Goal: Task Accomplishment & Management: Use online tool/utility

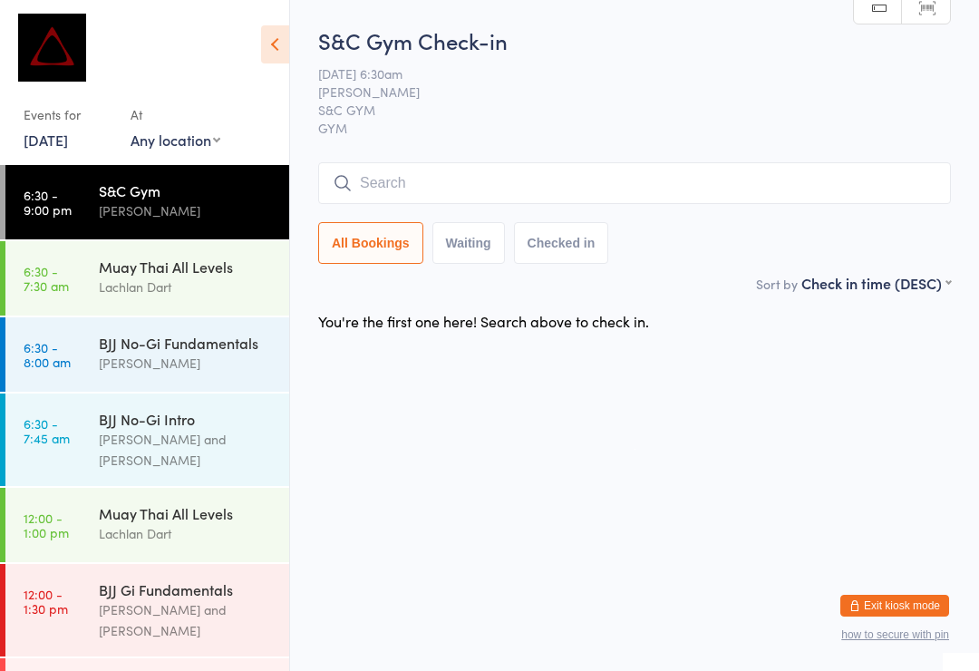
click at [143, 350] on div "BJJ No-Gi Fundamentals" at bounding box center [186, 343] width 175 height 20
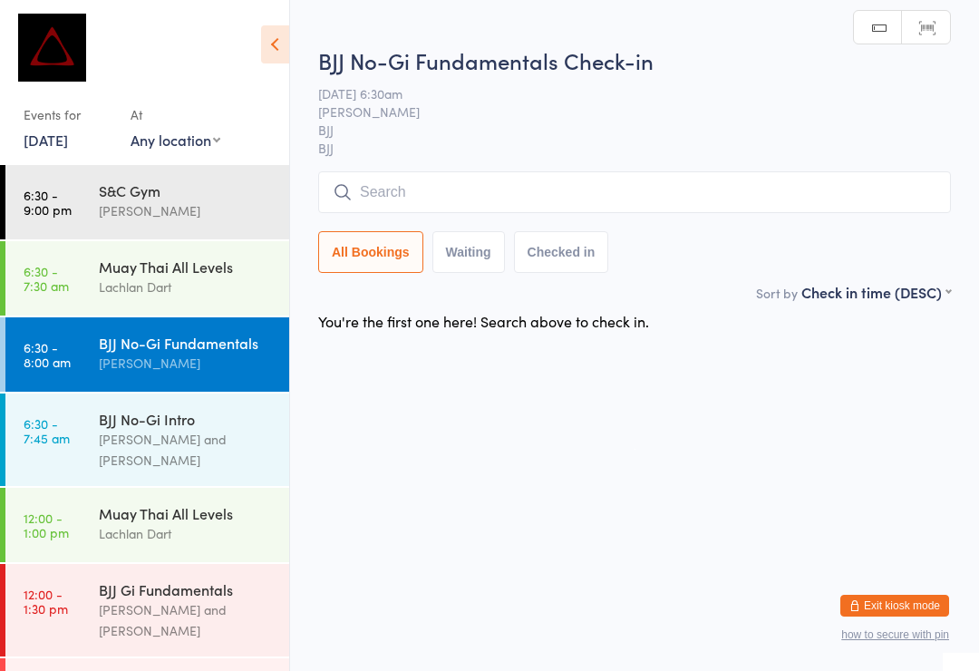
click at [536, 192] on input "search" at bounding box center [634, 192] width 633 height 42
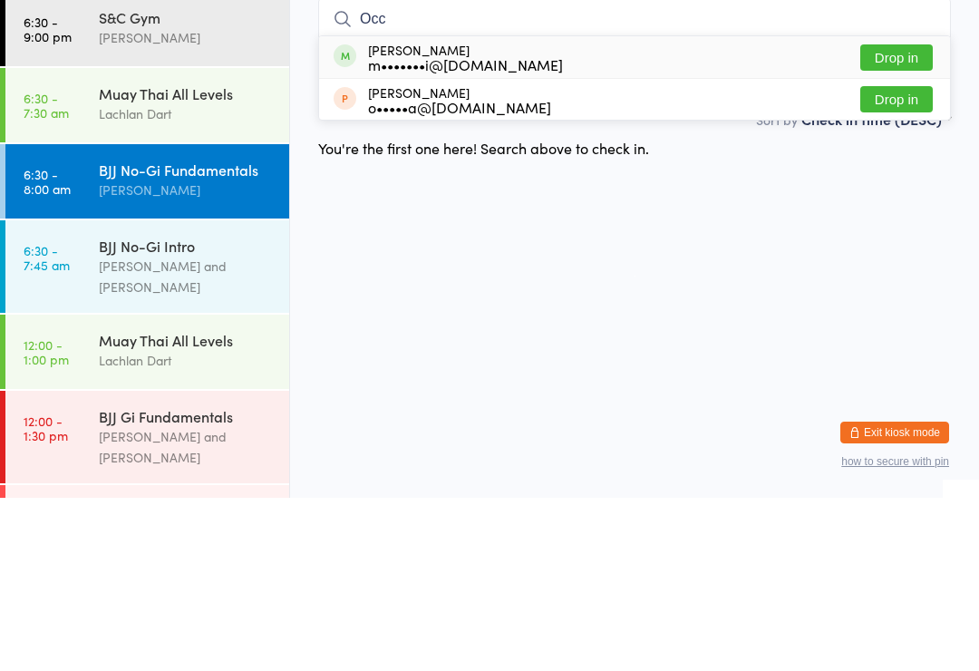
type input "Occ"
click at [891, 218] on button "Drop in" at bounding box center [896, 231] width 73 height 26
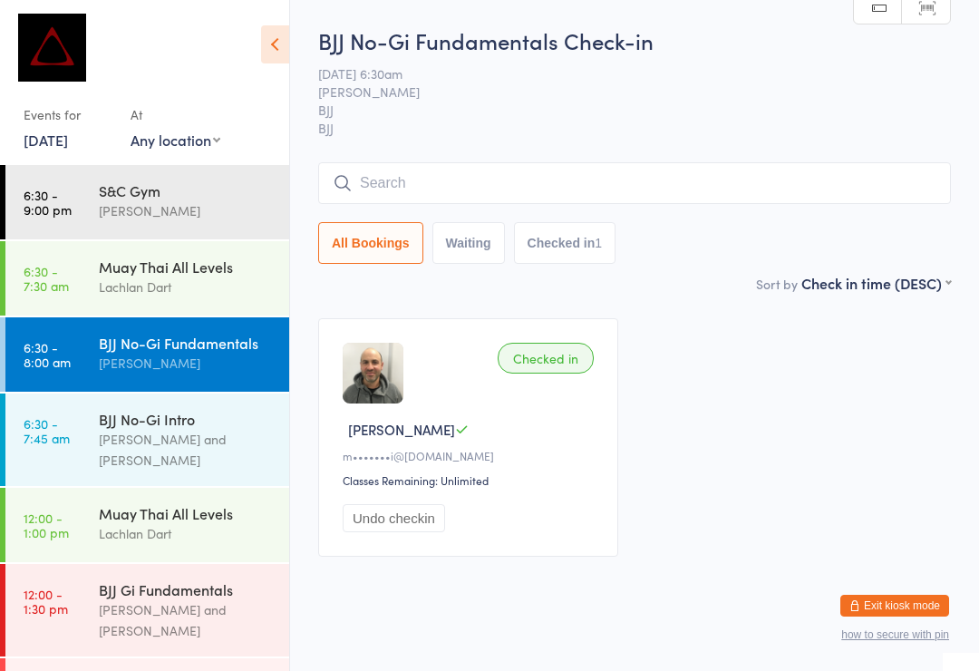
click at [515, 170] on input "search" at bounding box center [634, 183] width 633 height 42
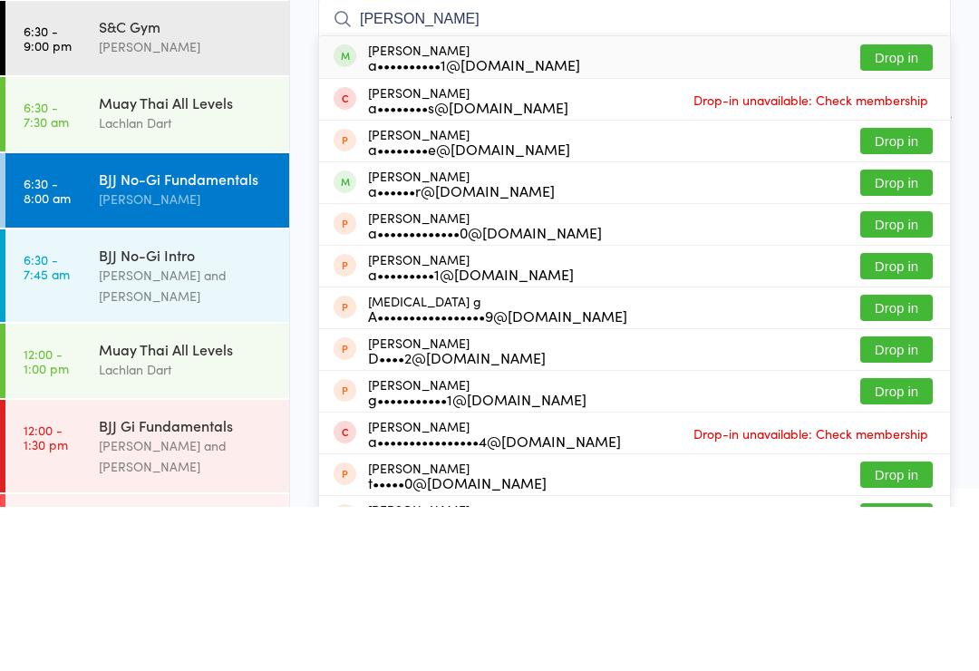
type input "Alec graves"
click at [910, 208] on button "Drop in" at bounding box center [896, 221] width 73 height 26
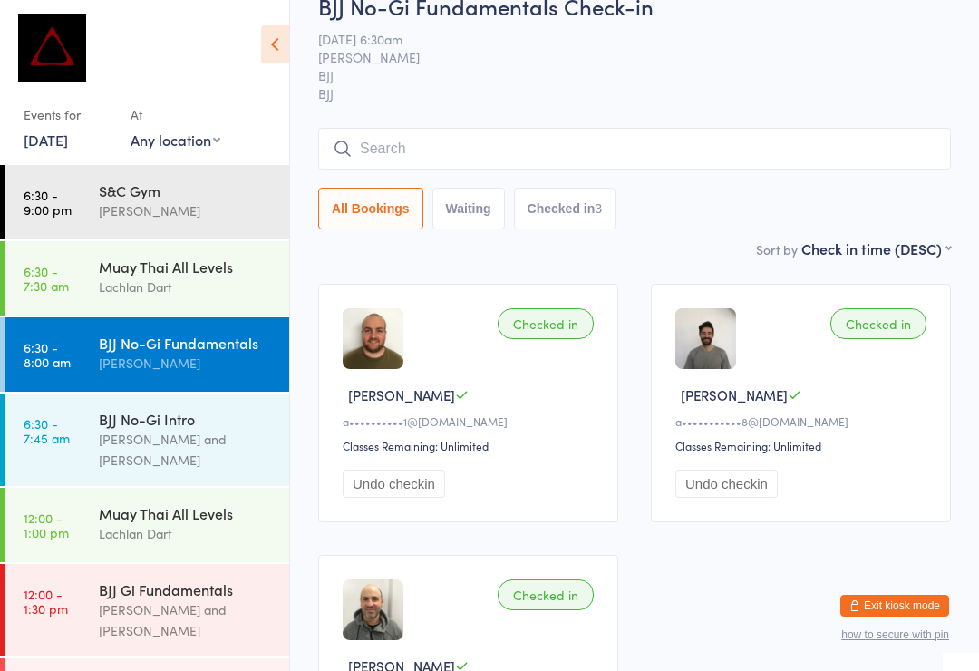
click at [924, 600] on button "Exit kiosk mode" at bounding box center [894, 606] width 109 height 22
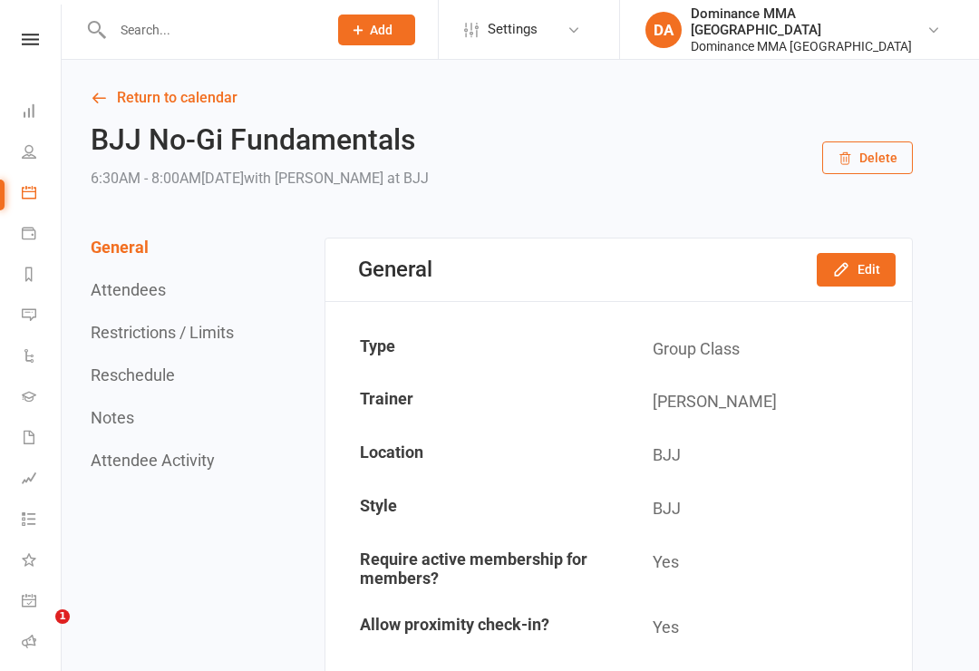
click at [41, 110] on link "Dashboard" at bounding box center [42, 112] width 41 height 41
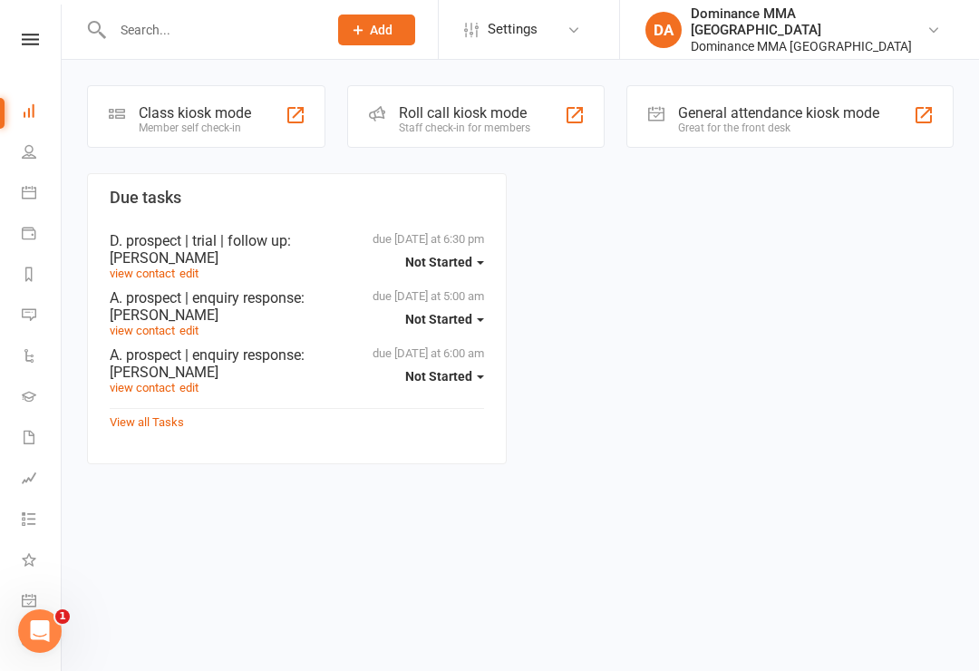
click at [236, 104] on div "Class kiosk mode" at bounding box center [195, 112] width 112 height 17
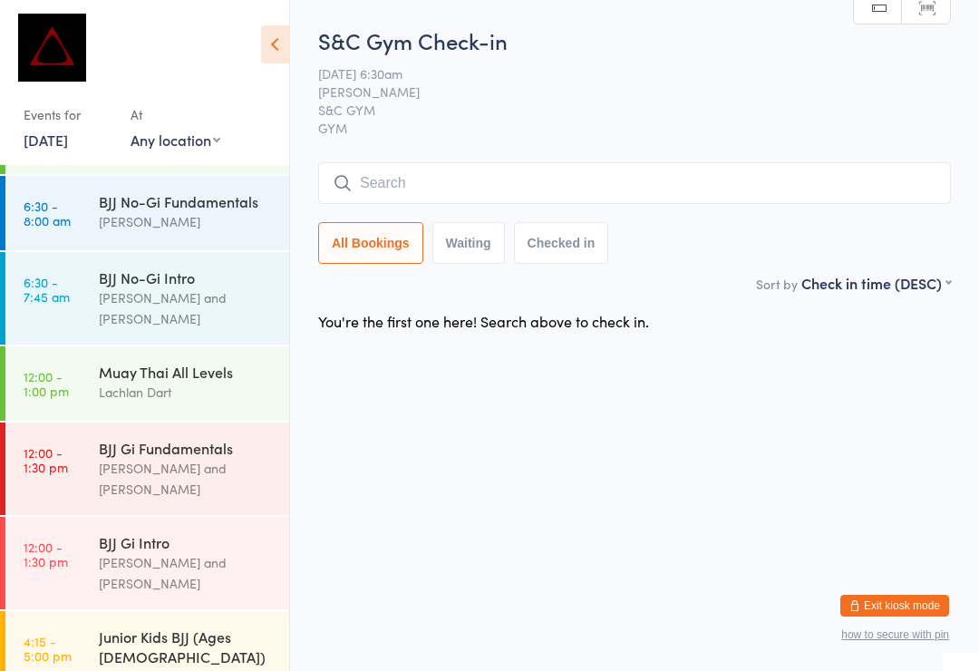
scroll to position [139, 0]
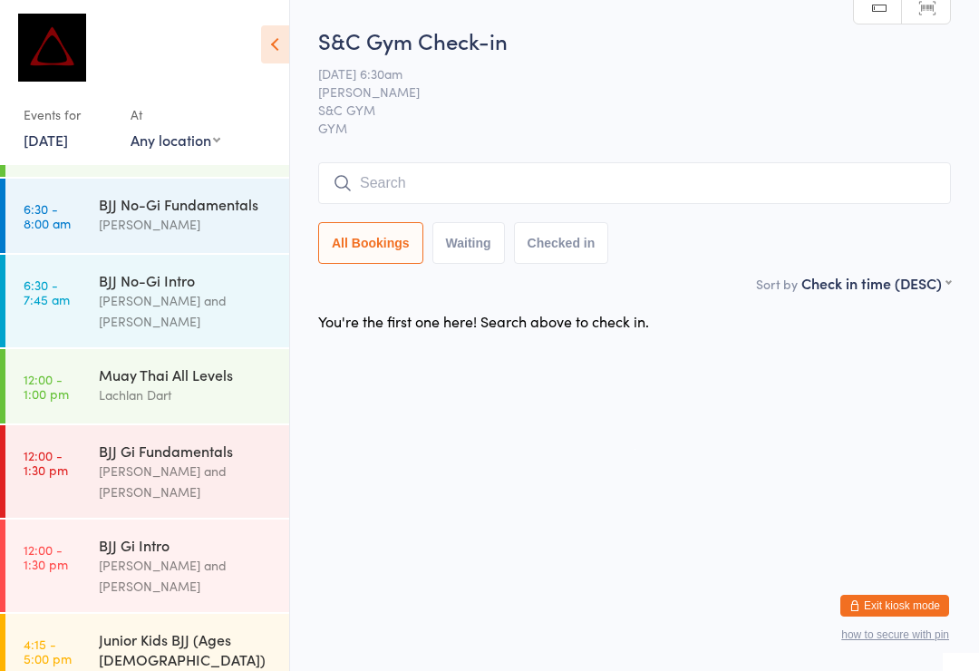
click at [198, 214] on div "BJJ No-Gi Fundamentals" at bounding box center [186, 204] width 175 height 20
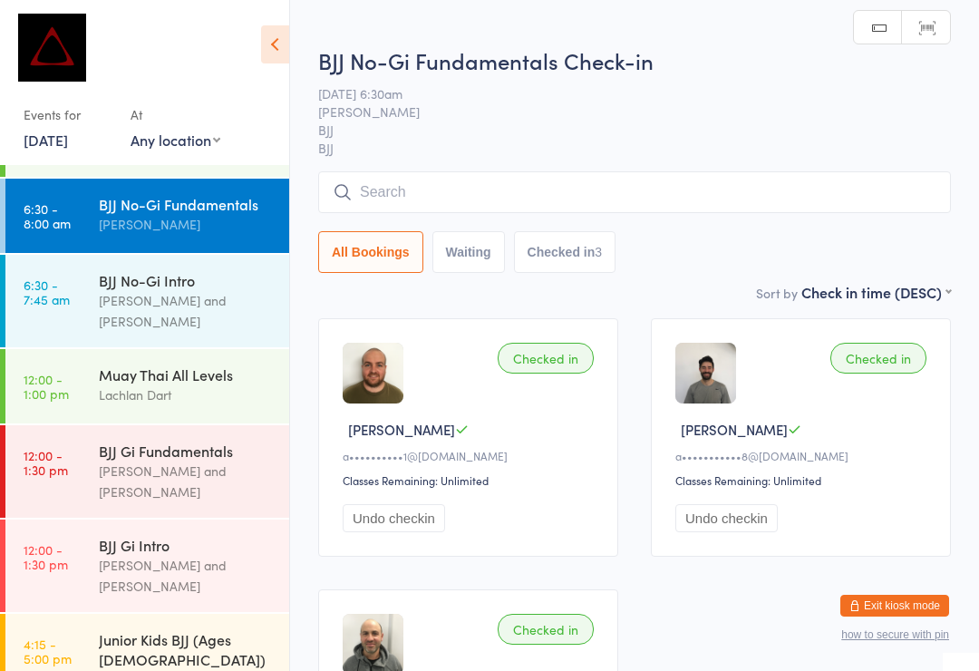
click at [467, 201] on input "search" at bounding box center [634, 192] width 633 height 42
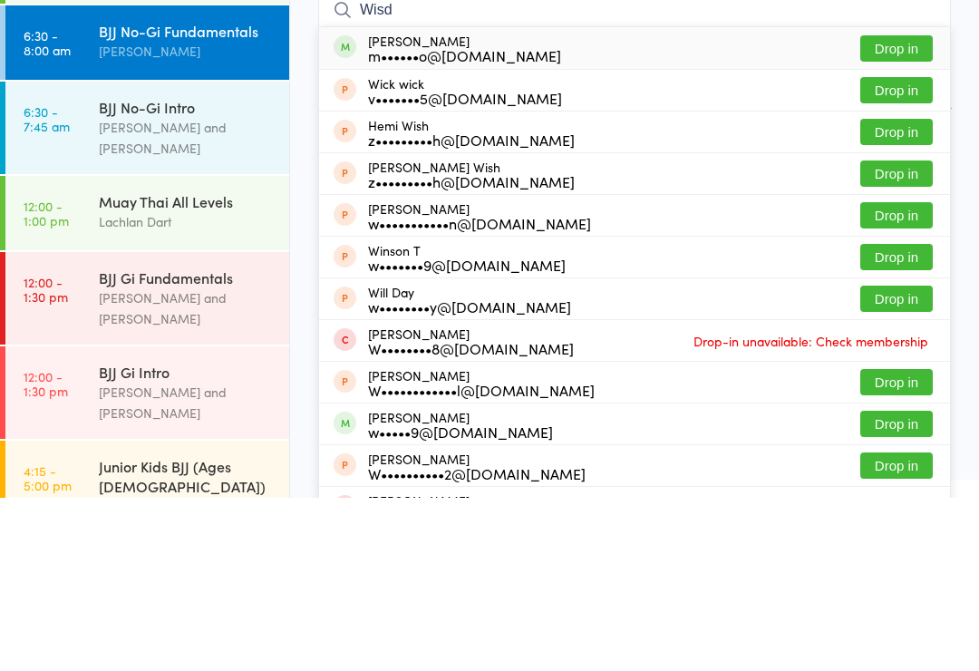
type input "Wisd"
click at [486, 221] on div "m••••••o@[DOMAIN_NAME]" at bounding box center [464, 228] width 193 height 15
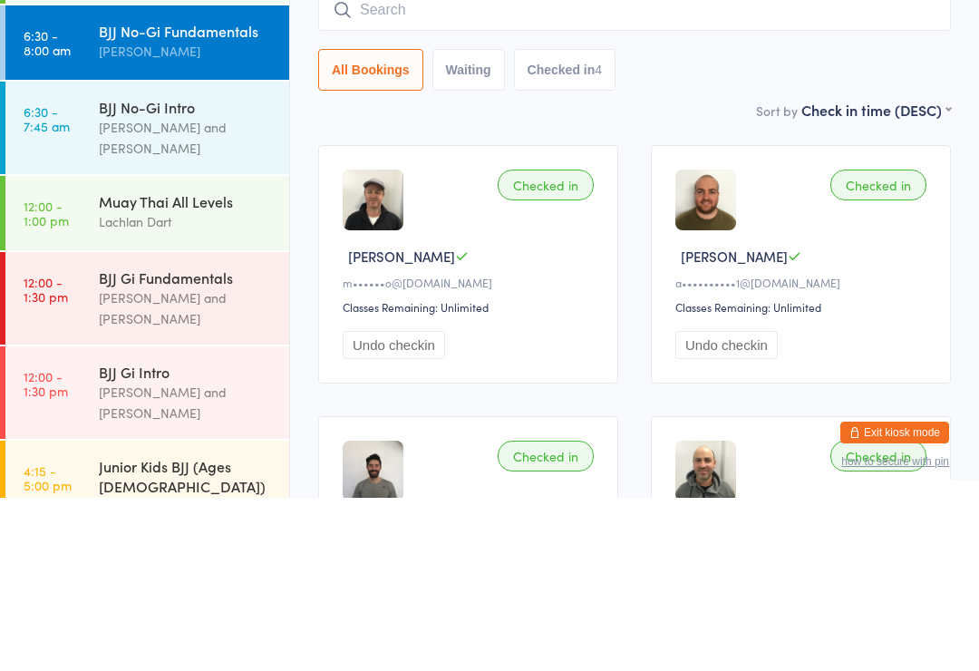
click at [158, 384] on div "Lachlan Dart" at bounding box center [186, 394] width 175 height 21
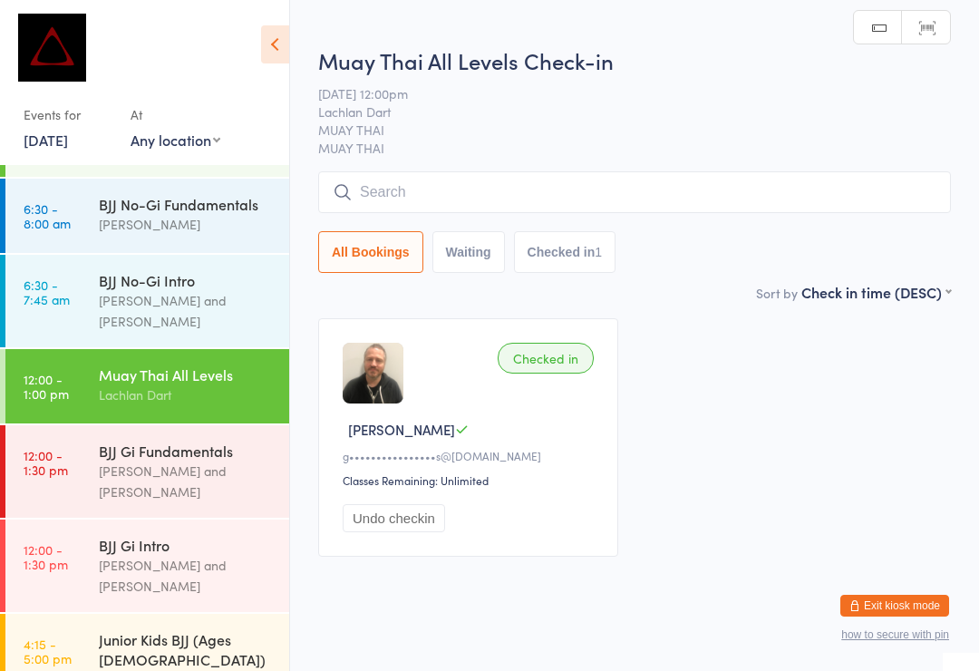
click at [357, 197] on input "search" at bounding box center [634, 192] width 633 height 42
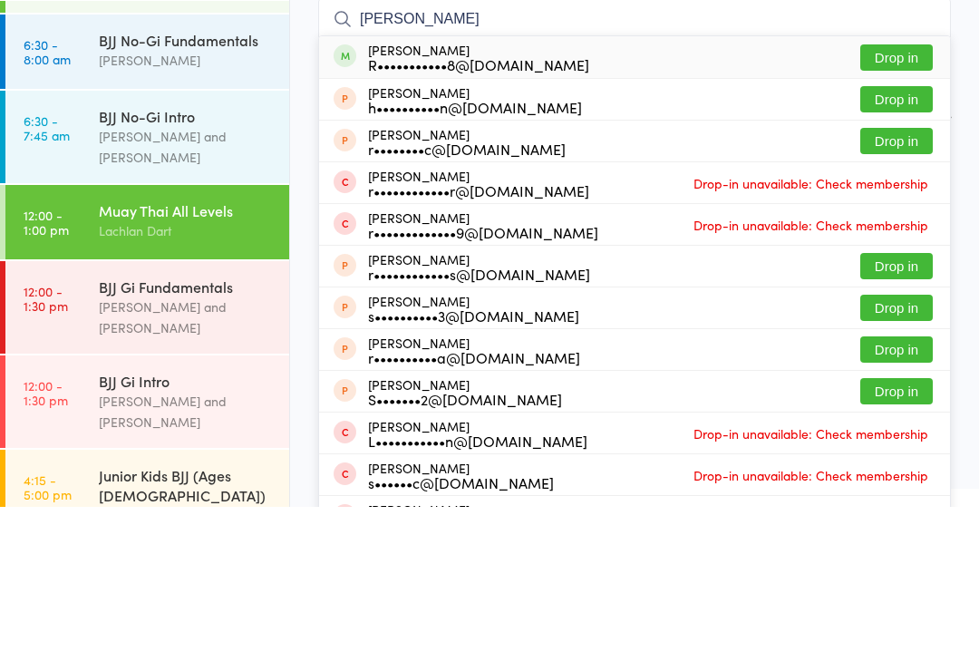
type input "[PERSON_NAME]"
click at [891, 208] on button "Drop in" at bounding box center [896, 221] width 73 height 26
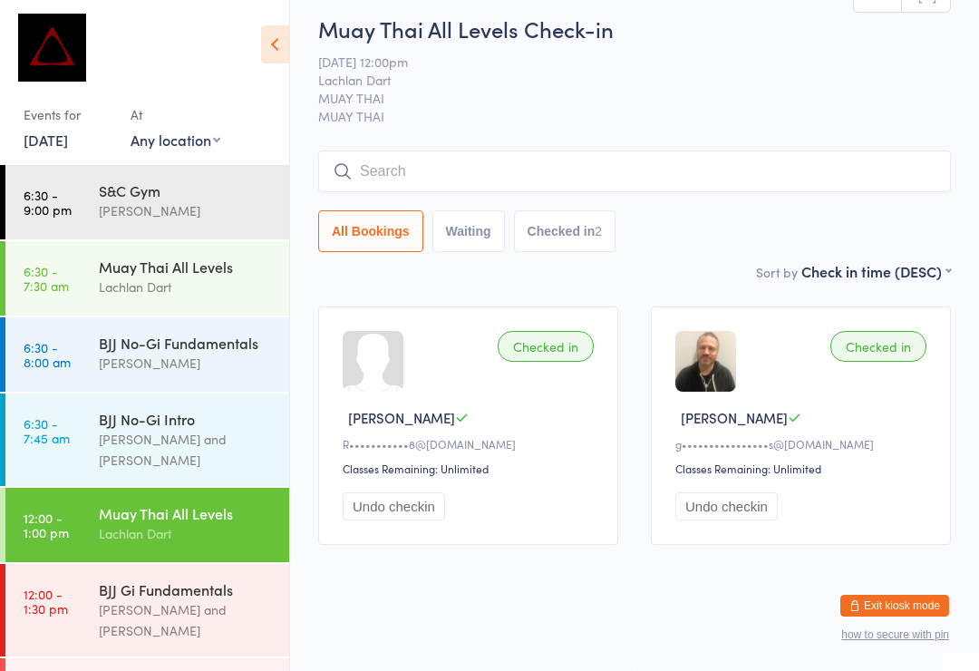
click at [97, 273] on link "6:30 - 7:30 am Muay Thai All Levels Lachlan Dart" at bounding box center [147, 278] width 284 height 74
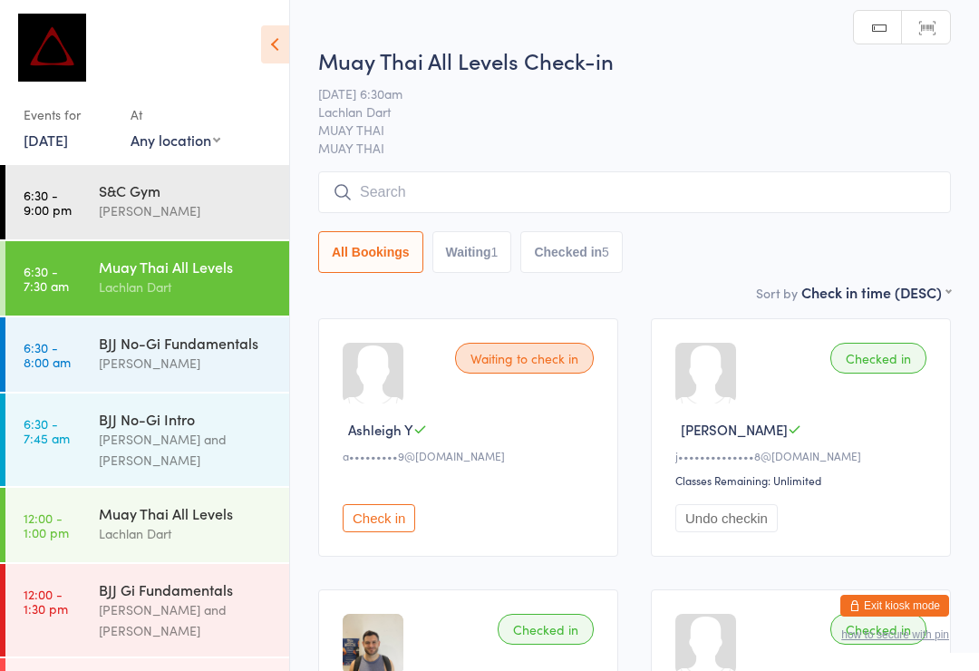
click at [454, 199] on input "search" at bounding box center [634, 192] width 633 height 42
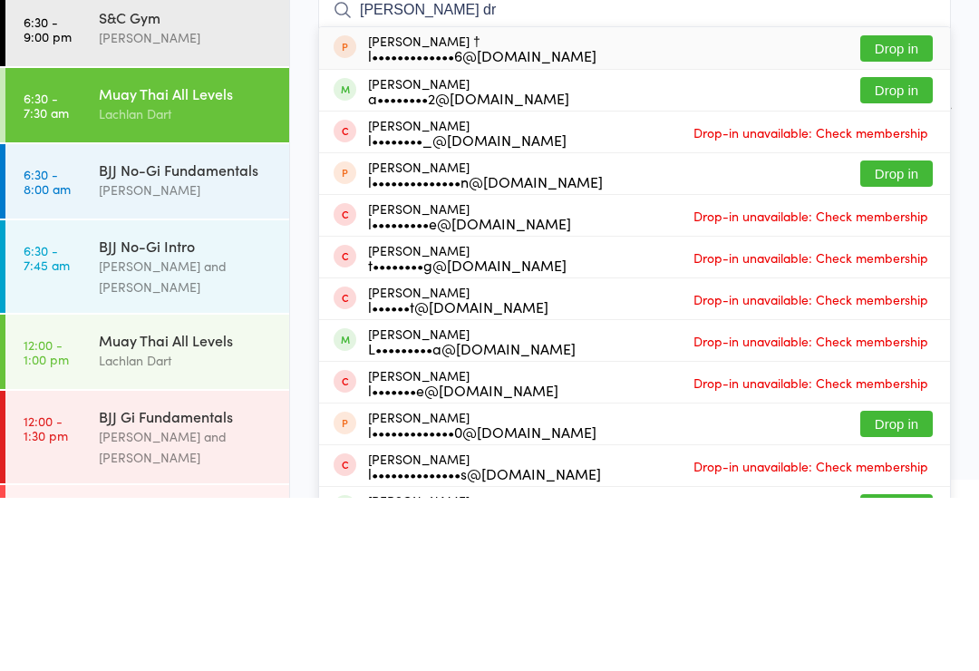
type input "[PERSON_NAME] dr"
click at [912, 250] on button "Drop in" at bounding box center [896, 263] width 73 height 26
